Goal: Task Accomplishment & Management: Use online tool/utility

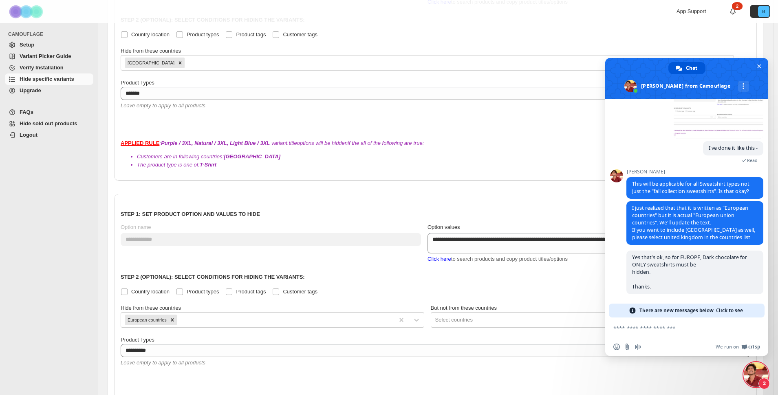
scroll to position [298, 0]
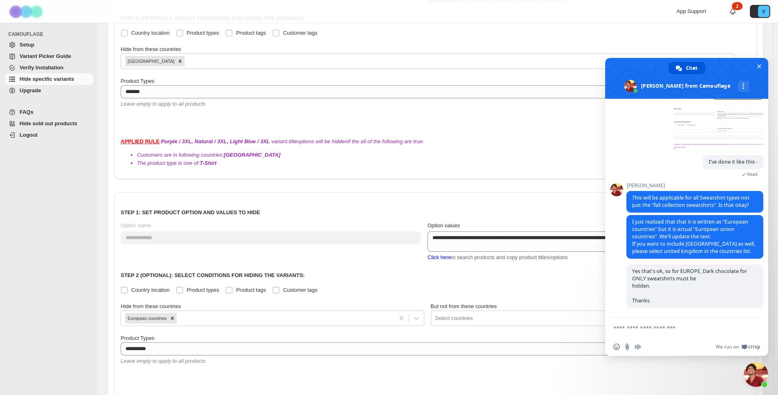
scroll to position [492, 0]
click at [175, 314] on icon "Remove European countries" at bounding box center [173, 317] width 6 height 6
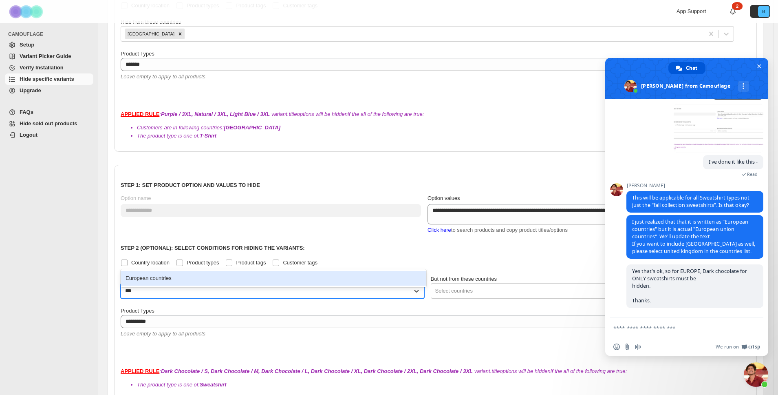
type input "****"
click at [161, 279] on div "European countries" at bounding box center [274, 278] width 306 height 15
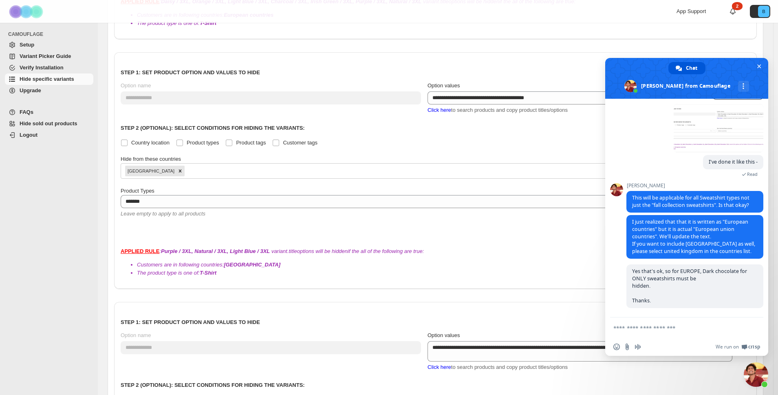
scroll to position [554, 0]
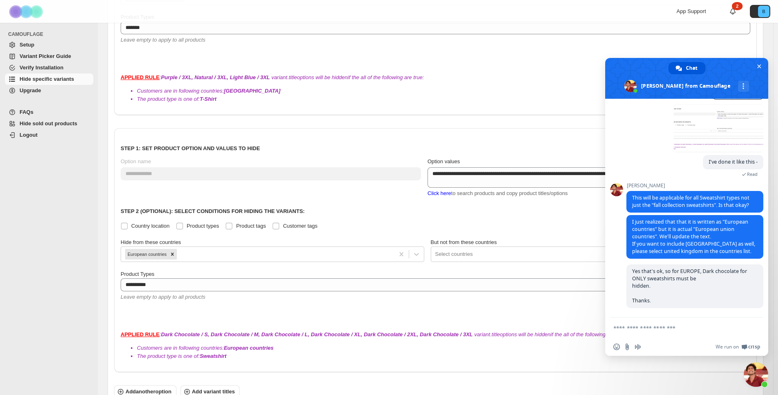
click at [657, 330] on textarea "Compose your message..." at bounding box center [678, 327] width 129 height 7
type textarea "*"
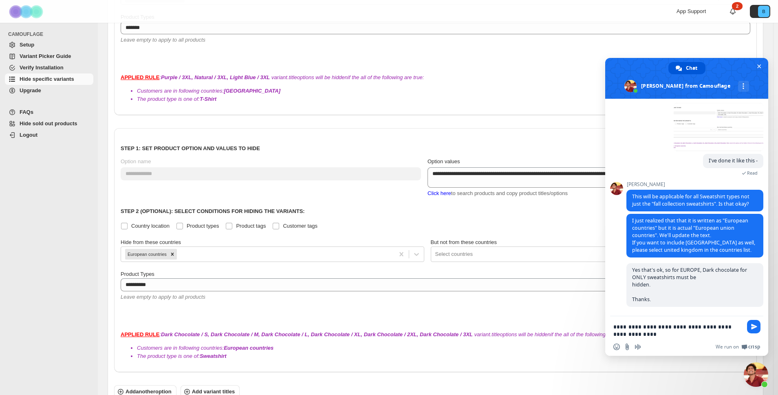
type textarea "**********"
click at [755, 327] on span "Send" at bounding box center [754, 326] width 6 height 6
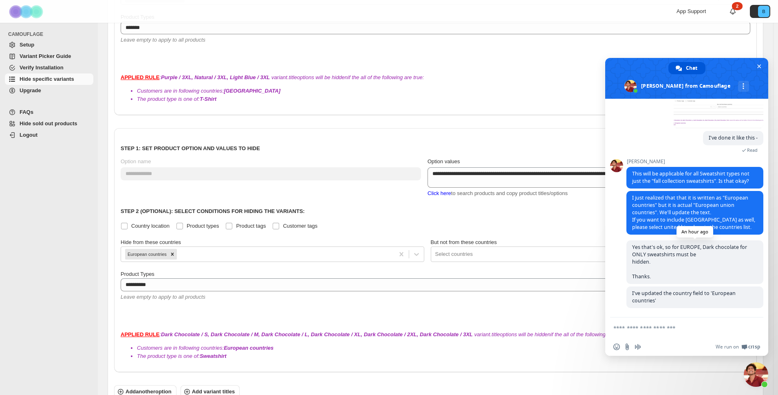
scroll to position [322, 0]
